Goal: Navigation & Orientation: Find specific page/section

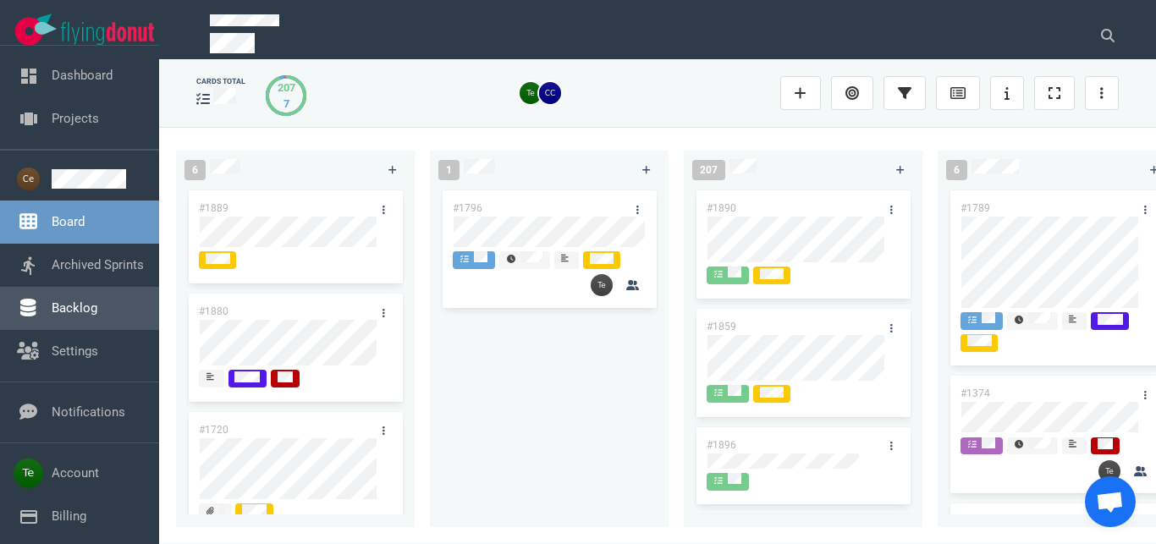
click at [92, 316] on link "Backlog" at bounding box center [75, 308] width 46 height 15
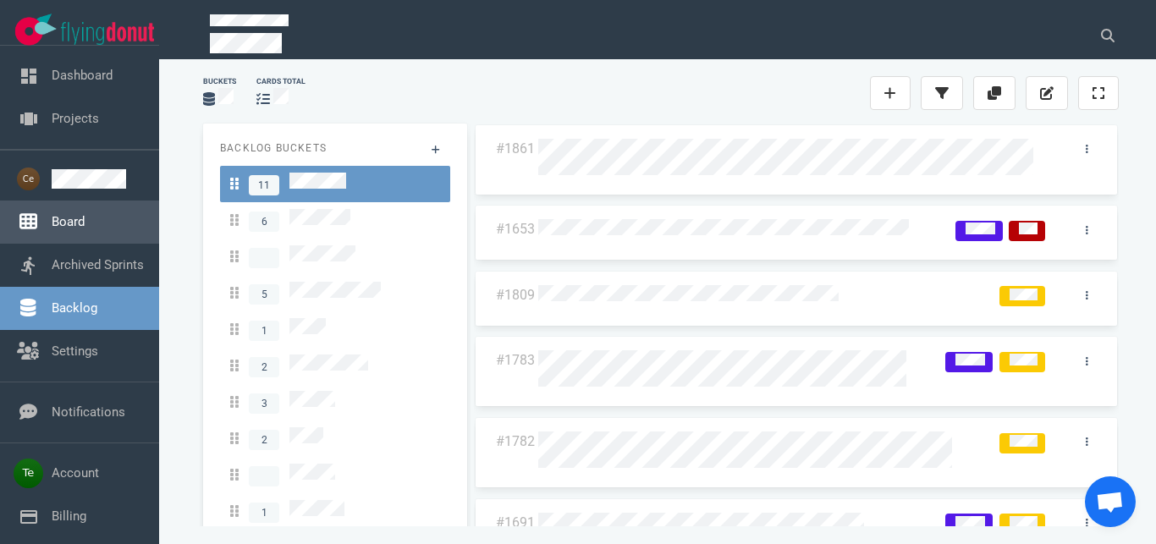
click at [85, 229] on link "Board" at bounding box center [68, 221] width 33 height 15
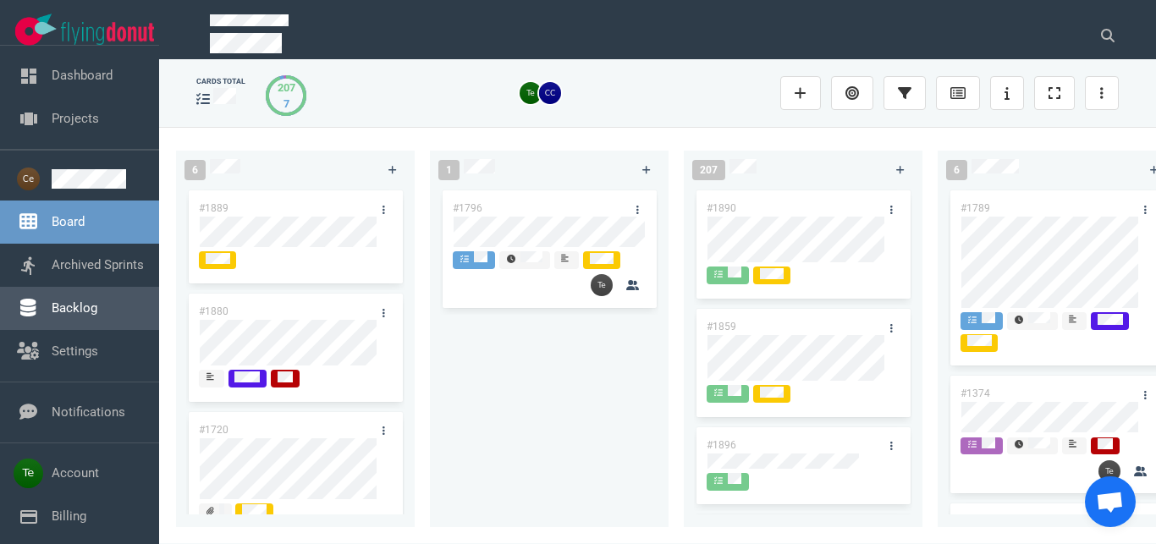
click at [80, 307] on link "Backlog" at bounding box center [75, 308] width 46 height 15
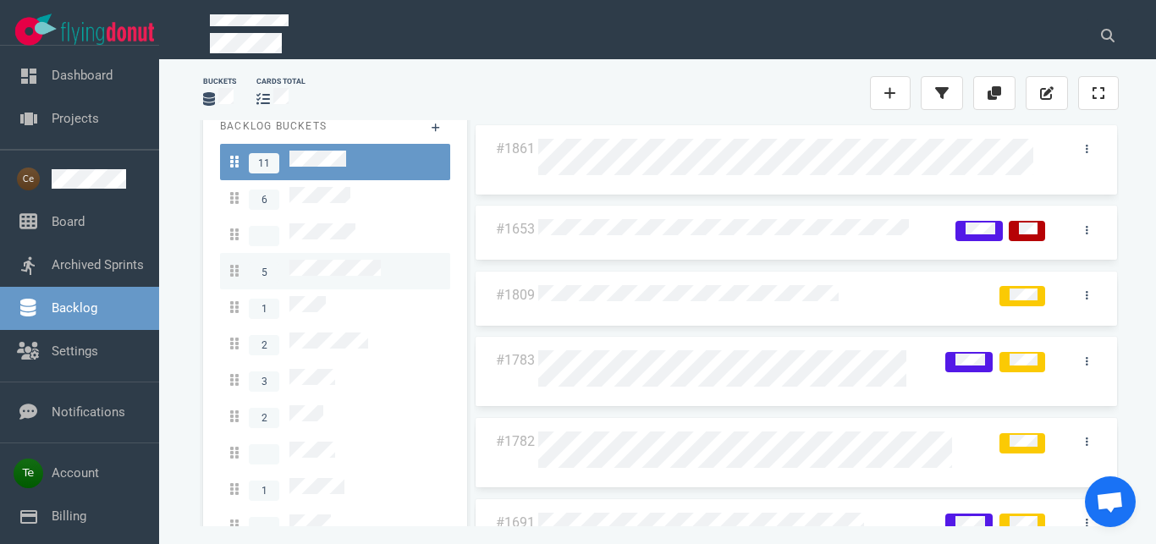
scroll to position [29, 0]
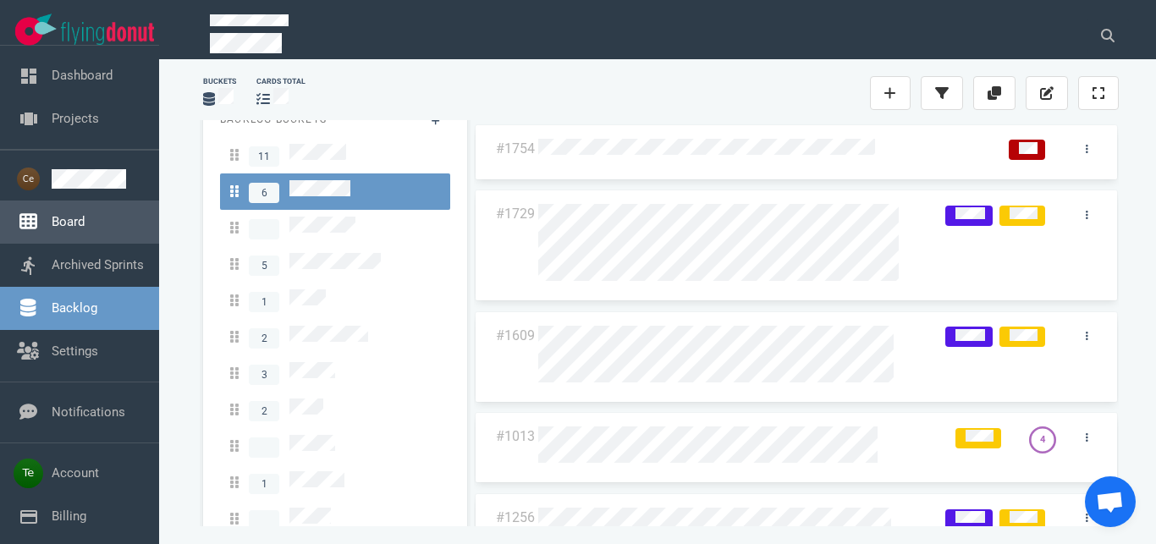
click at [85, 229] on link "Board" at bounding box center [68, 221] width 33 height 15
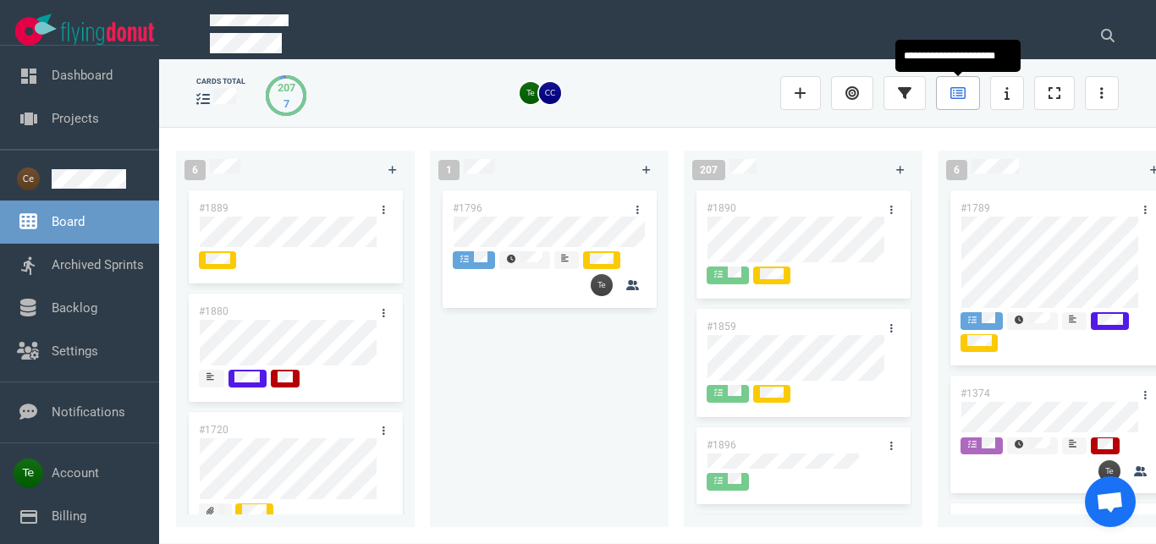
click at [950, 101] on link at bounding box center [958, 93] width 44 height 34
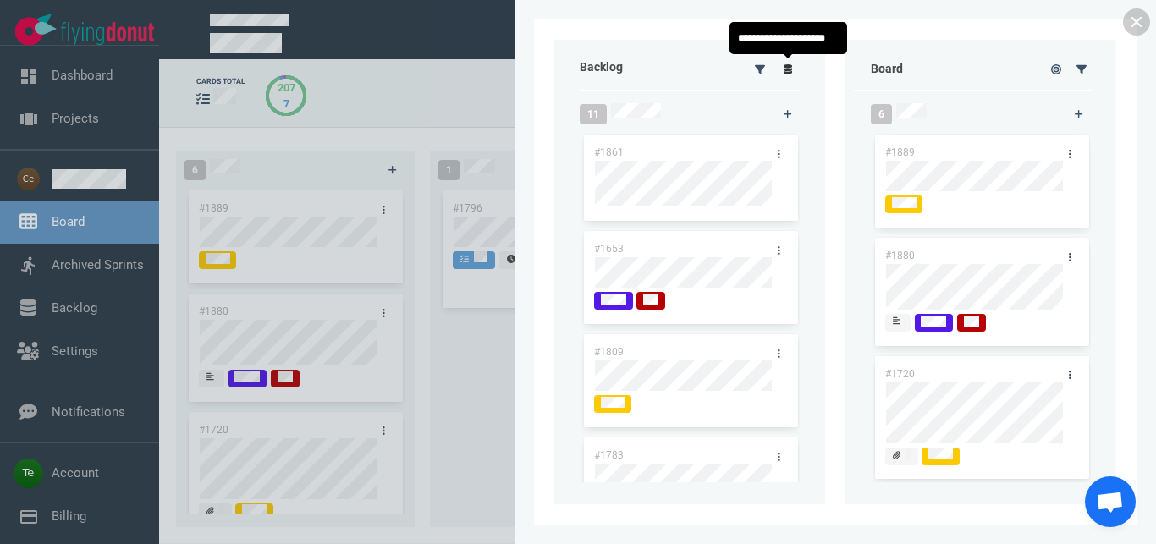
click at [792, 71] on icon at bounding box center [788, 69] width 9 height 10
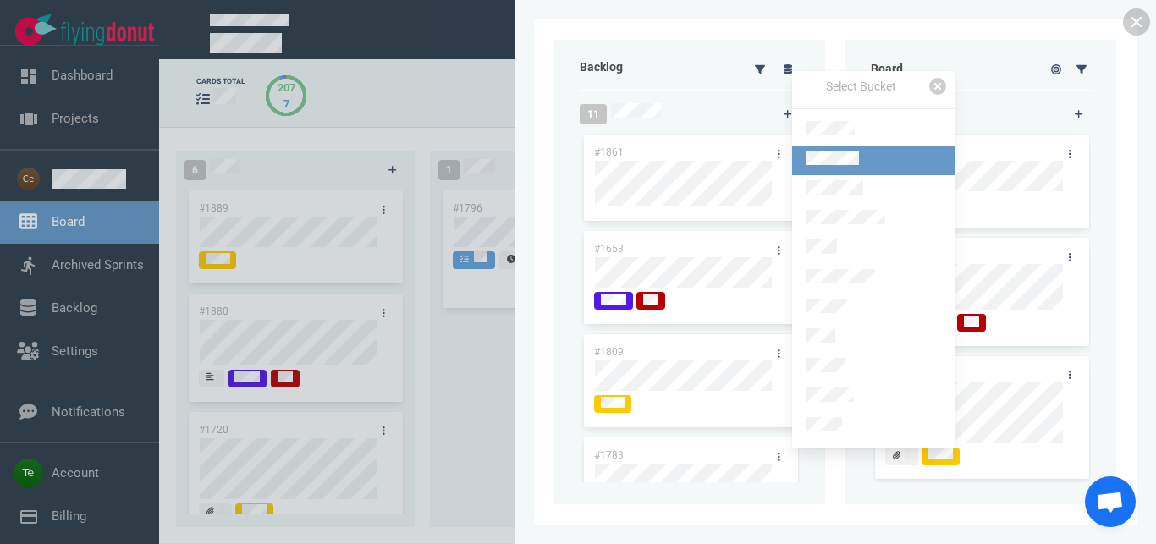
click at [886, 167] on link at bounding box center [873, 161] width 163 height 30
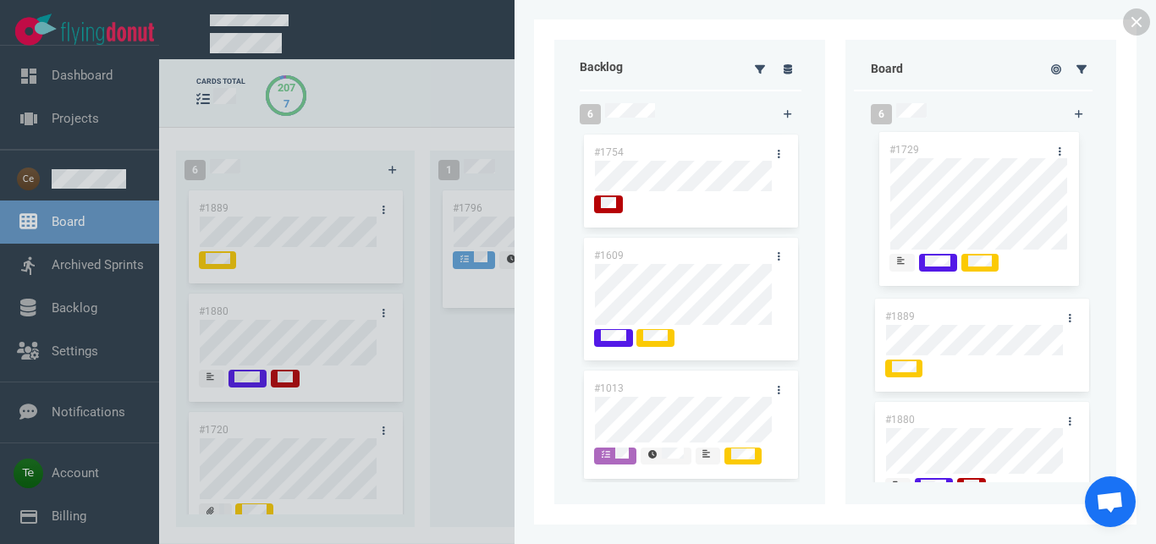
drag, startPoint x: 663, startPoint y: 251, endPoint x: 958, endPoint y: 145, distance: 313.8
click at [800, 235] on div "#1729" at bounding box center [691, 317] width 218 height 164
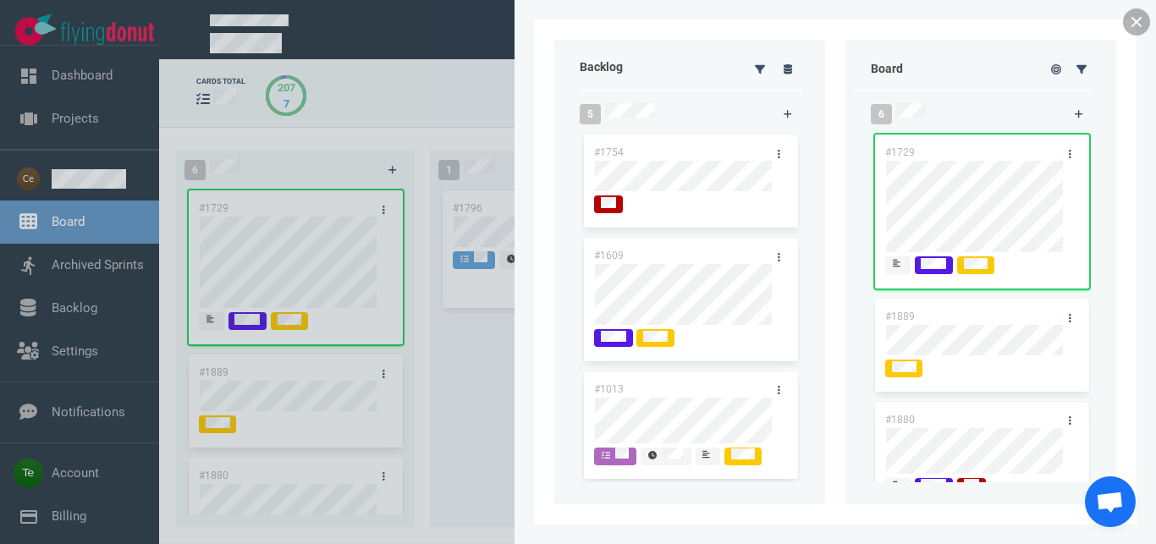
click at [1134, 26] on link at bounding box center [1136, 21] width 27 height 27
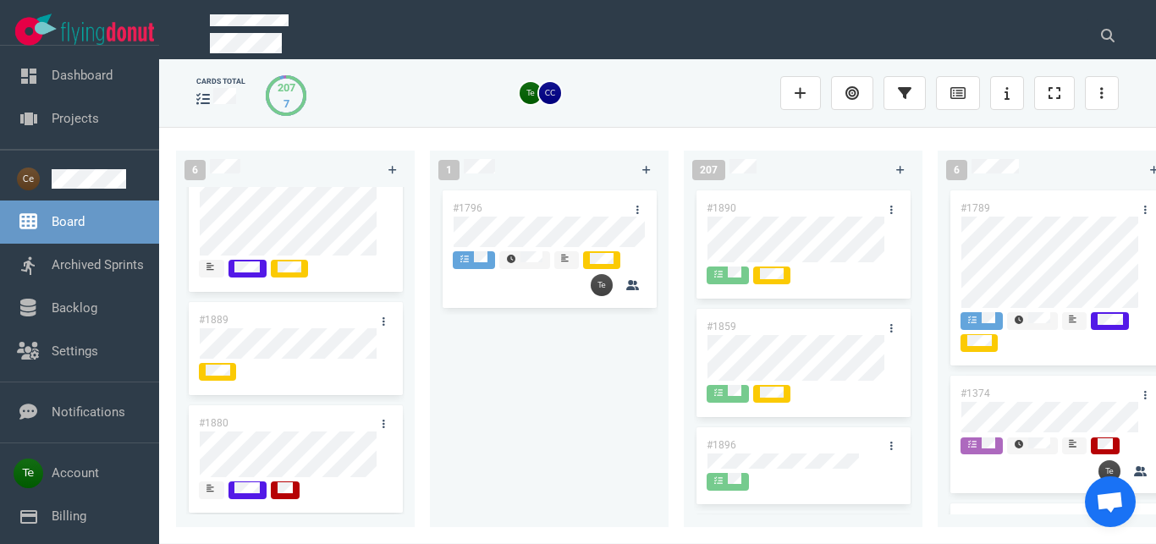
scroll to position [97, 0]
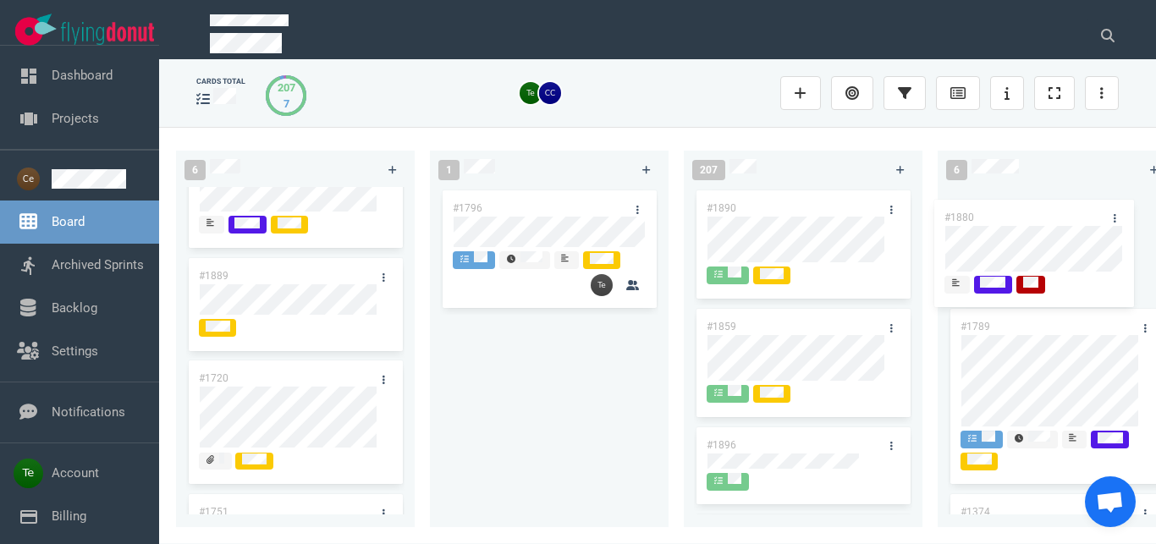
drag, startPoint x: 305, startPoint y: 373, endPoint x: 1013, endPoint y: 209, distance: 726.6
click at [405, 358] on div "#1880" at bounding box center [295, 417] width 218 height 119
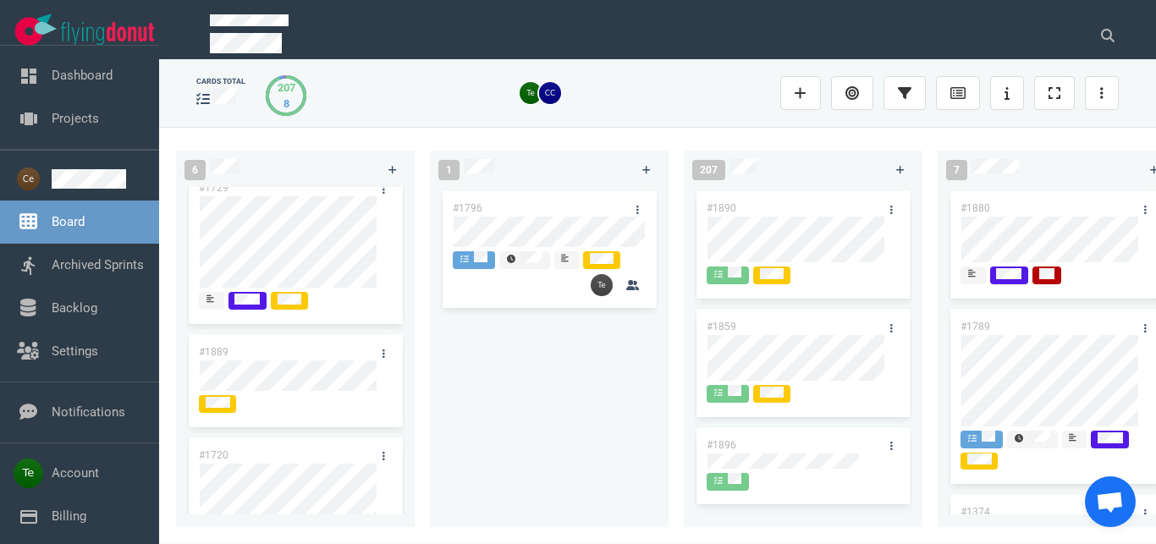
scroll to position [0, 0]
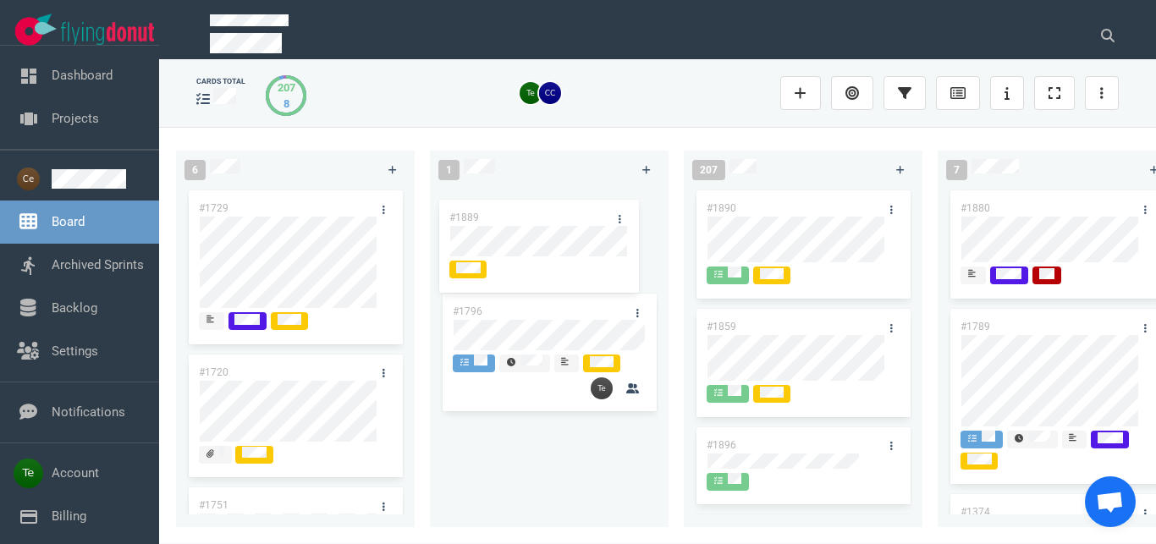
drag, startPoint x: 301, startPoint y: 367, endPoint x: 552, endPoint y: 212, distance: 294.6
click at [405, 351] on div "#1889" at bounding box center [295, 402] width 218 height 103
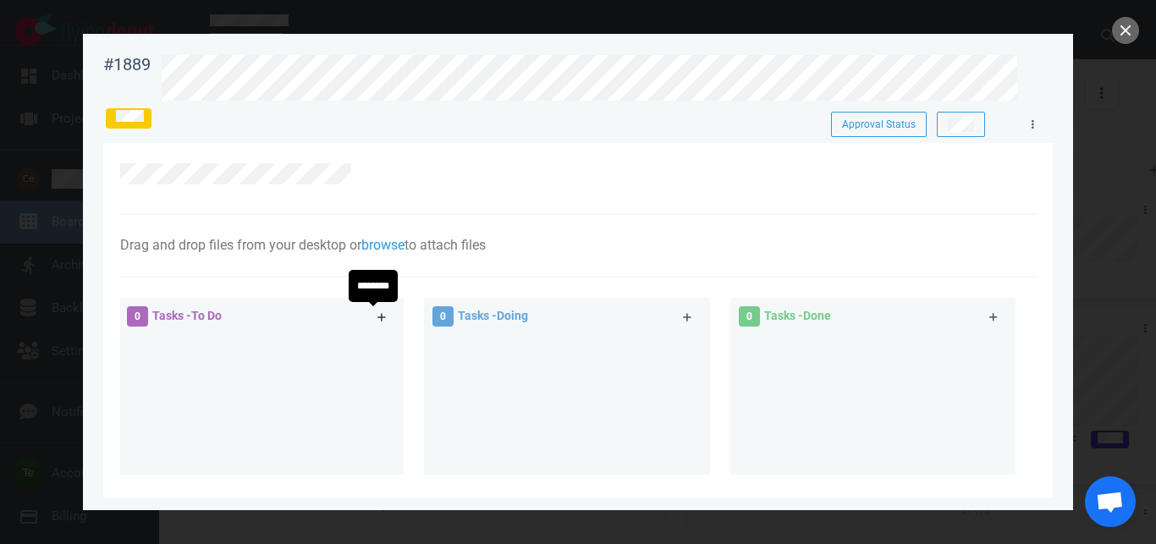
click at [379, 314] on icon at bounding box center [382, 317] width 9 height 10
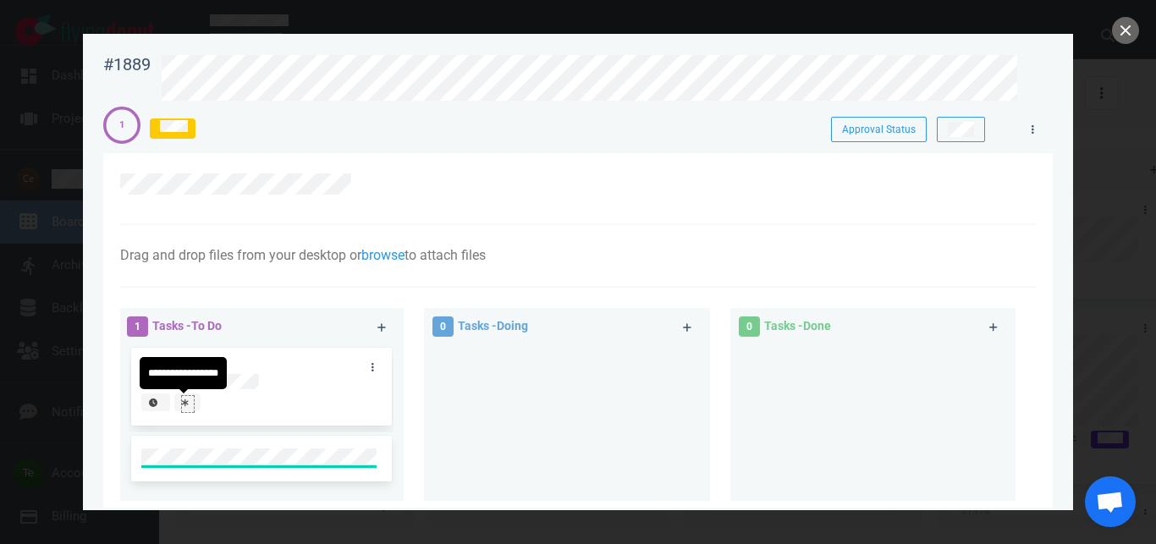
click at [184, 406] on icon at bounding box center [185, 403] width 7 height 8
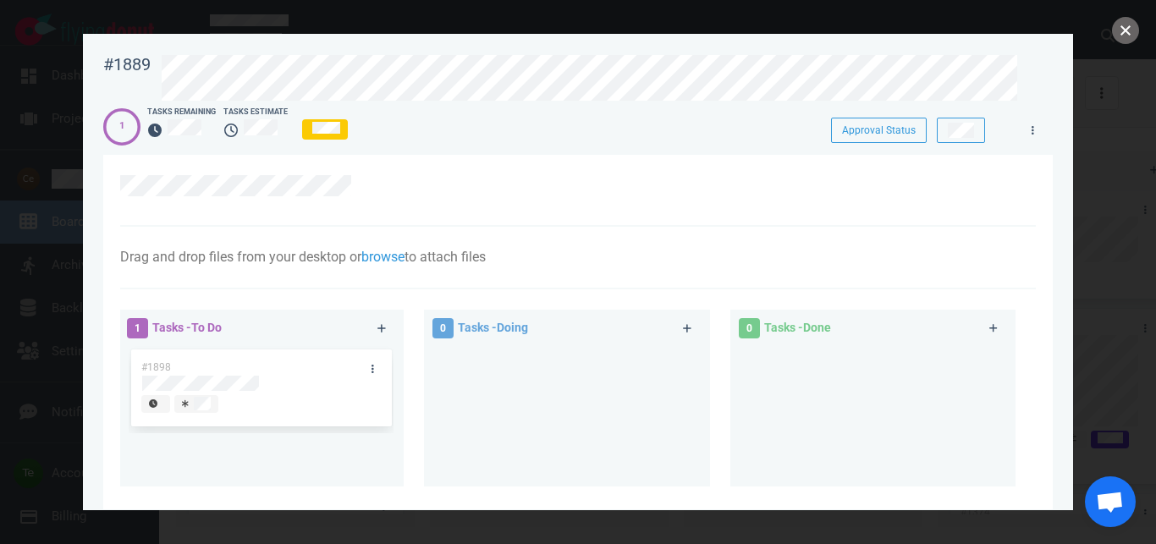
drag, startPoint x: 1125, startPoint y: 27, endPoint x: 859, endPoint y: 97, distance: 274.7
click at [1123, 27] on button "close" at bounding box center [1125, 30] width 27 height 27
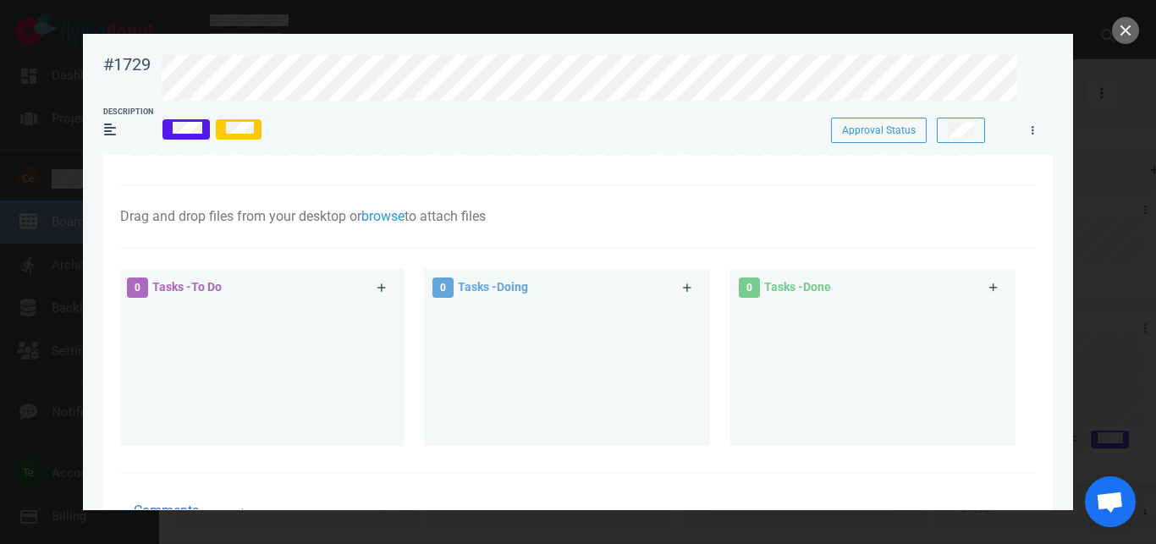
scroll to position [639, 0]
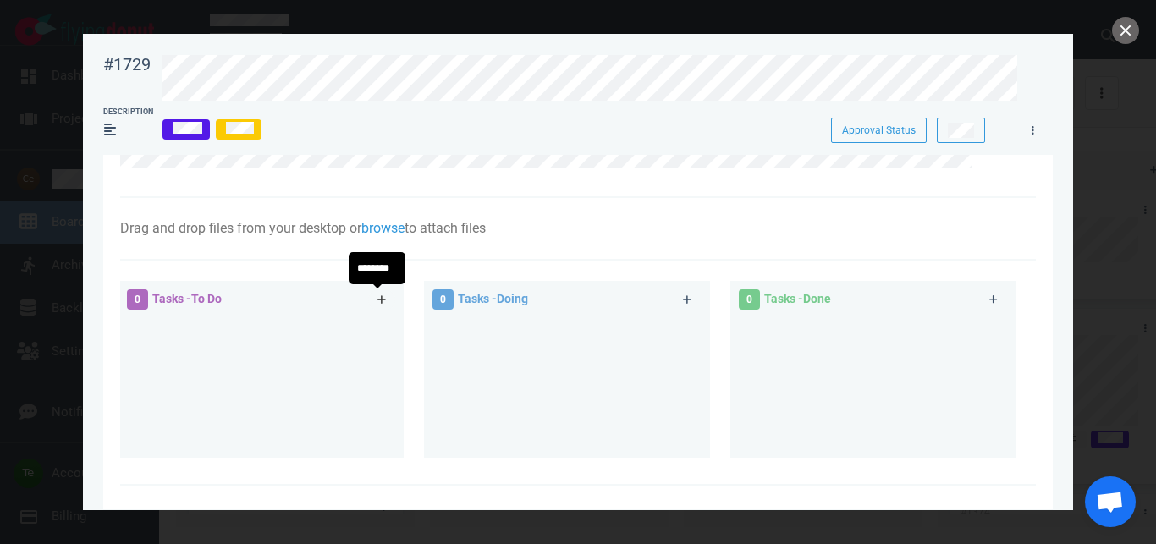
click at [378, 296] on icon at bounding box center [382, 300] width 9 height 10
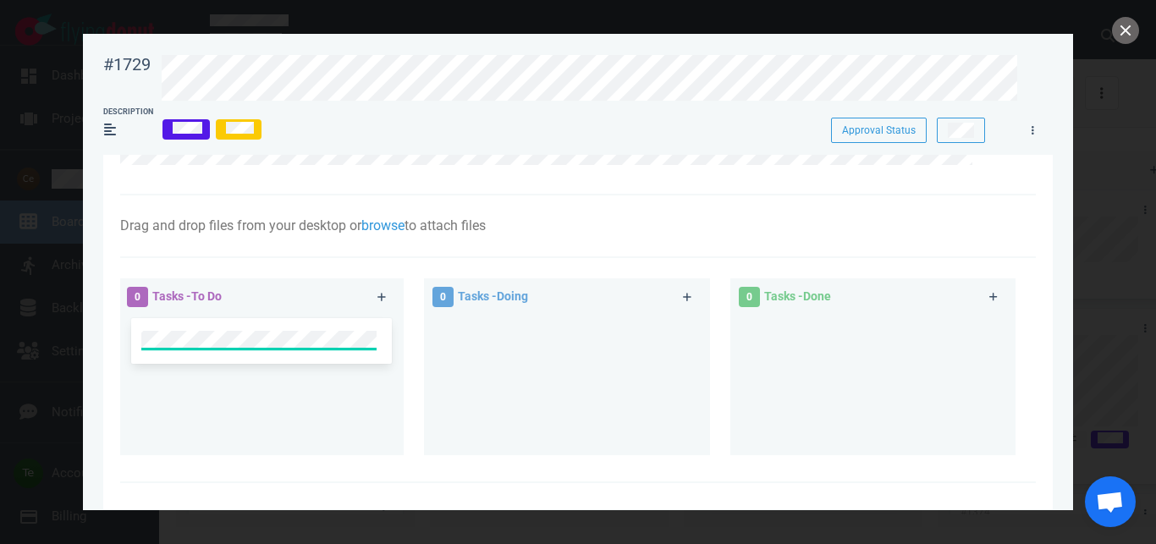
scroll to position [736, 0]
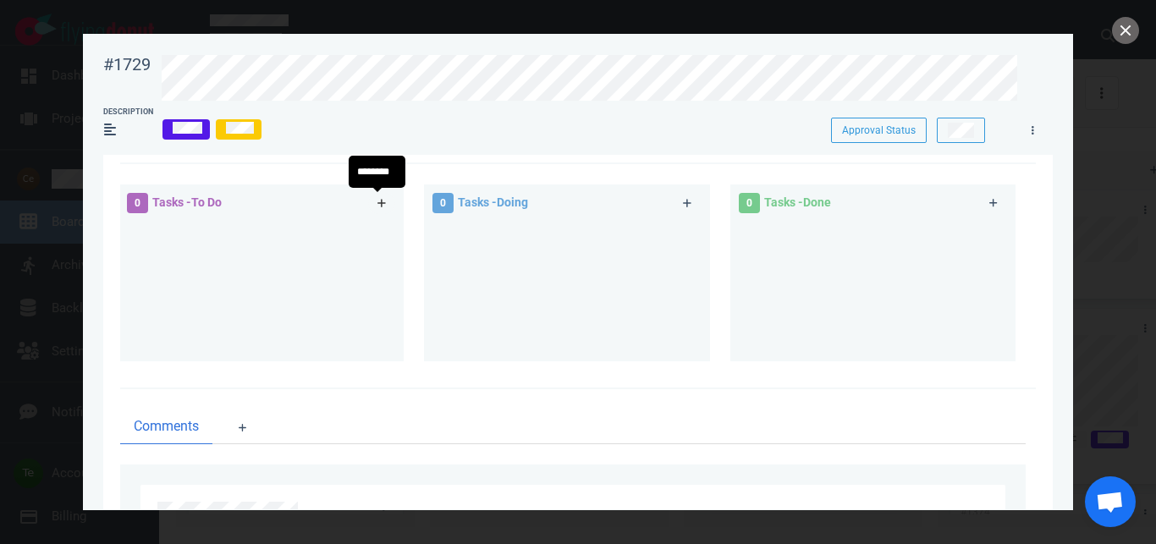
click at [378, 201] on icon at bounding box center [382, 203] width 9 height 10
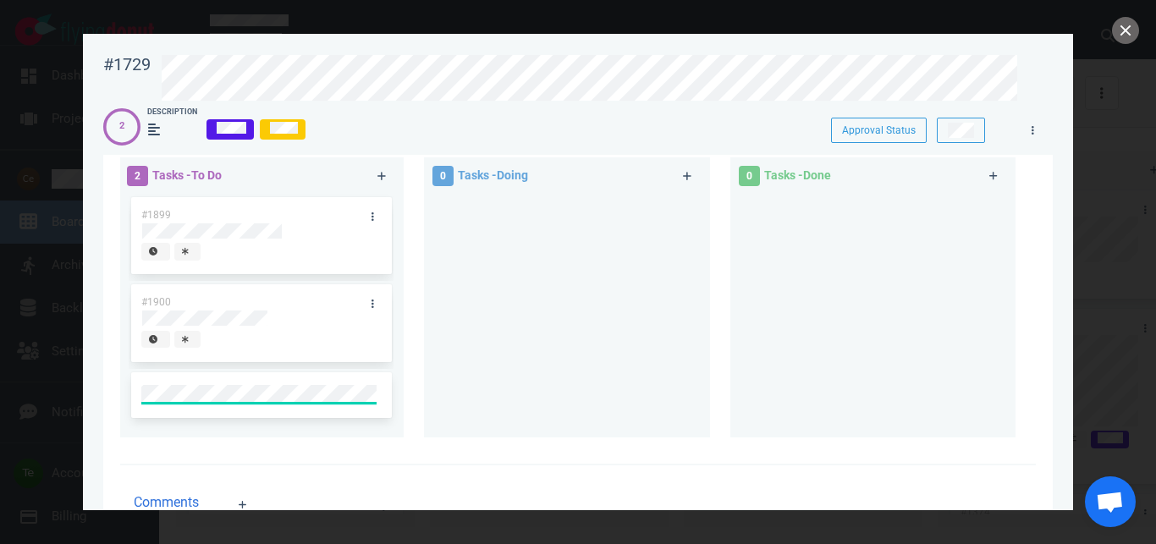
scroll to position [772, 0]
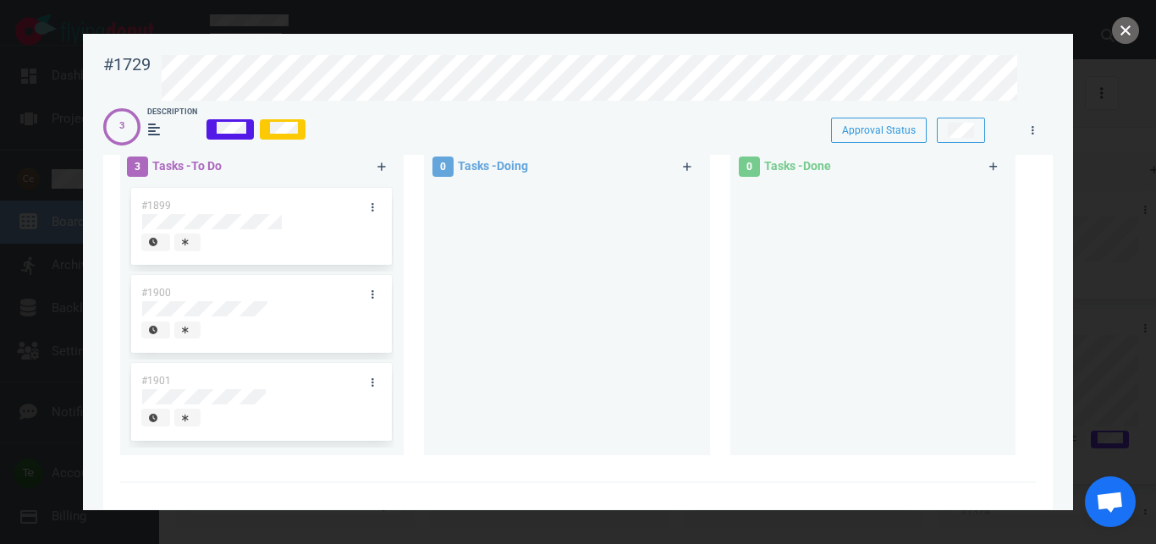
drag, startPoint x: 1120, startPoint y: 33, endPoint x: 1069, endPoint y: 46, distance: 52.4
click at [1120, 32] on button "close" at bounding box center [1125, 30] width 27 height 27
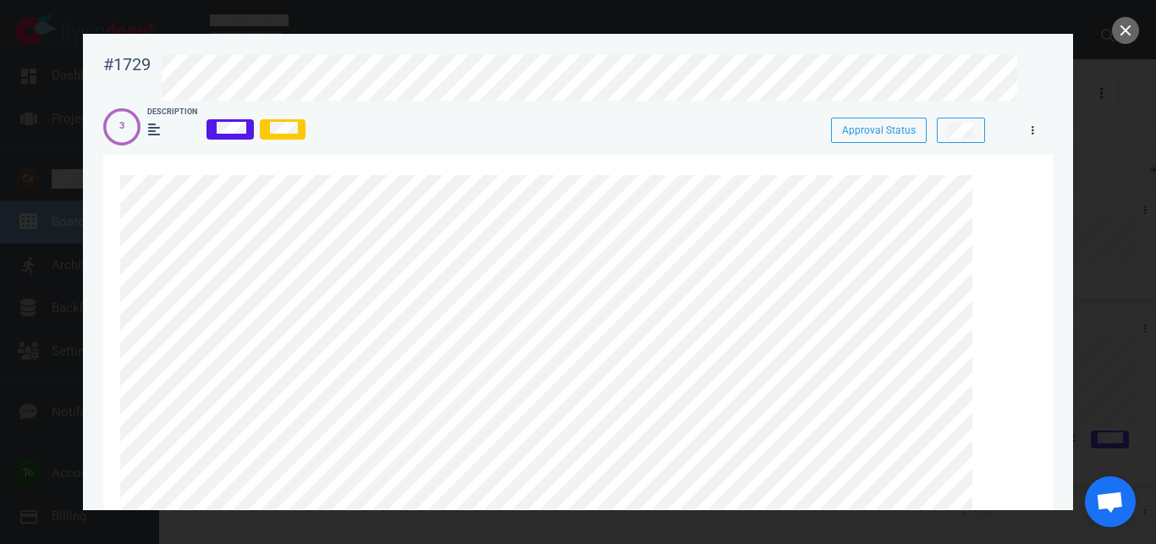
click at [1034, 132] on icon at bounding box center [1033, 130] width 3 height 10
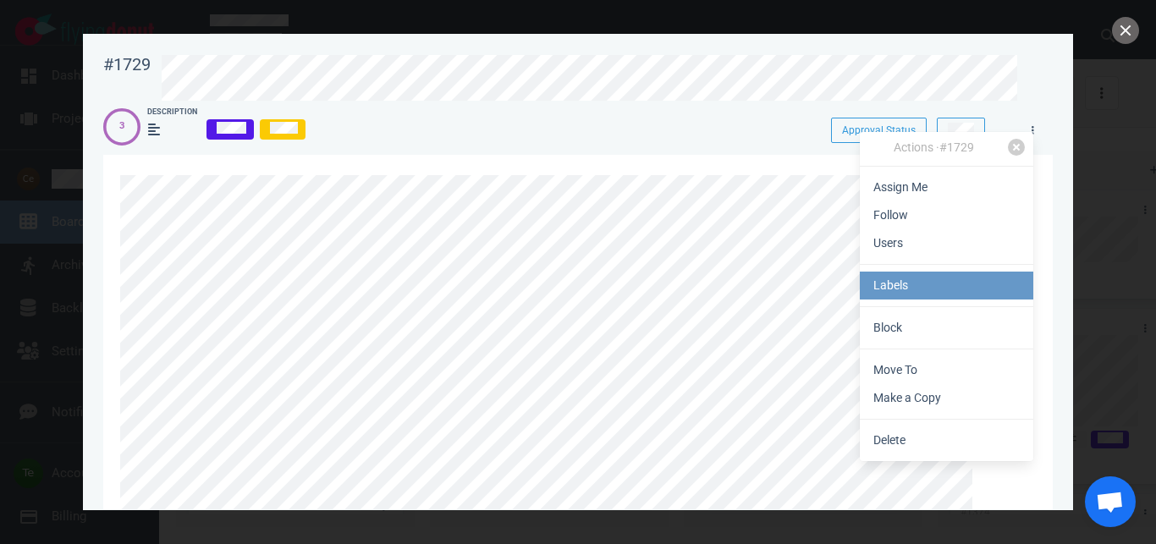
click at [908, 284] on link "Labels" at bounding box center [947, 286] width 174 height 28
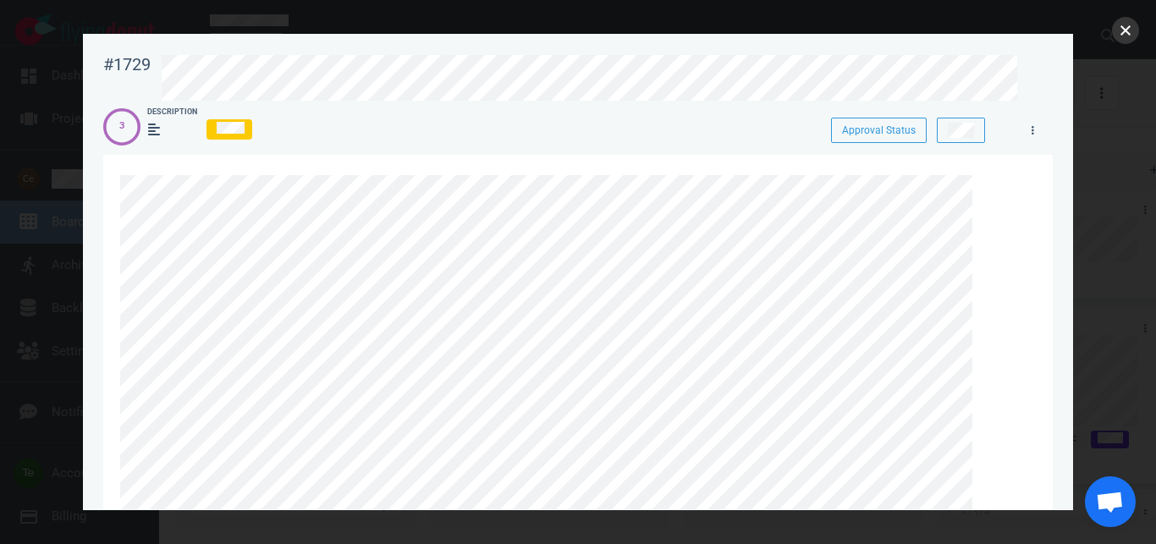
click at [1122, 37] on button "close" at bounding box center [1125, 30] width 27 height 27
